Goal: Task Accomplishment & Management: Use online tool/utility

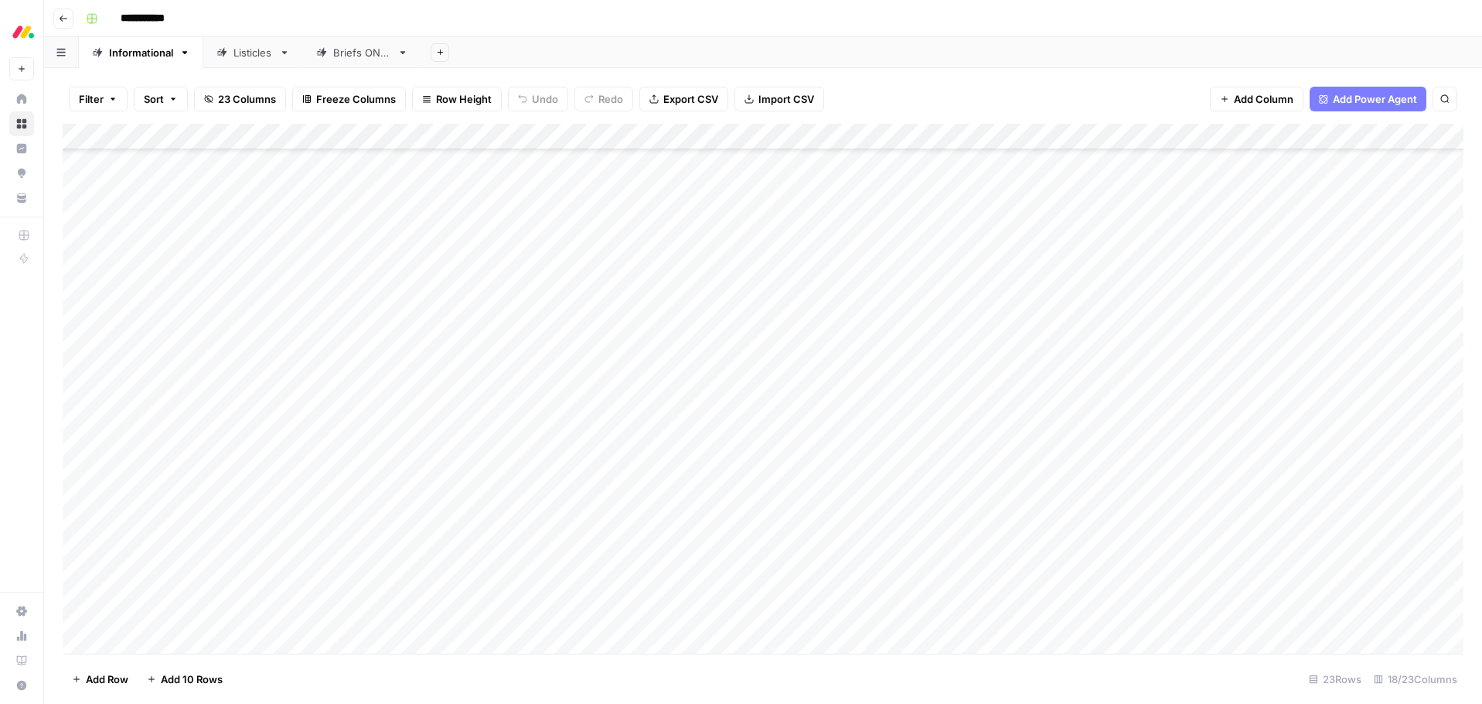
scroll to position [126, 0]
click at [153, 640] on div "Add Column" at bounding box center [763, 389] width 1401 height 530
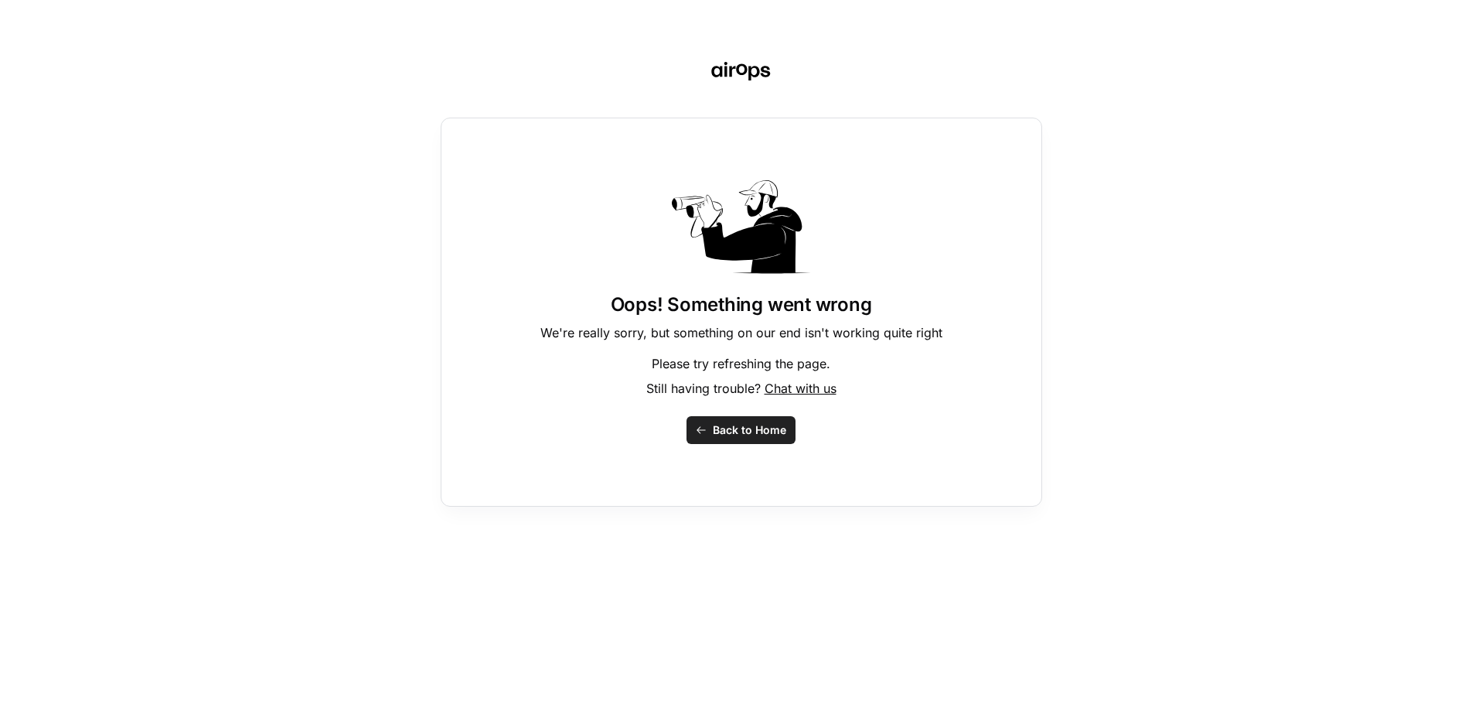
click at [721, 430] on span "Back to Home" at bounding box center [749, 429] width 73 height 15
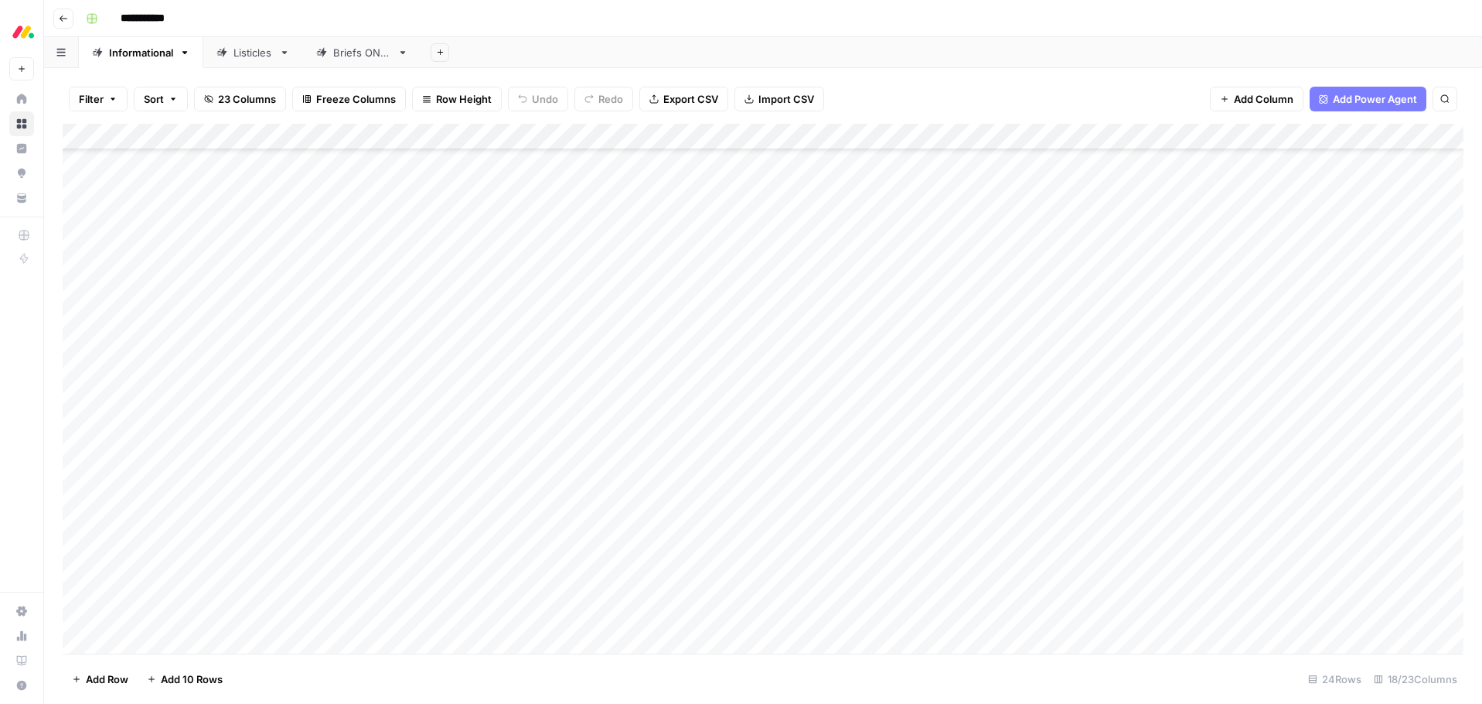
scroll to position [152, 0]
